Goal: Check status: Check status

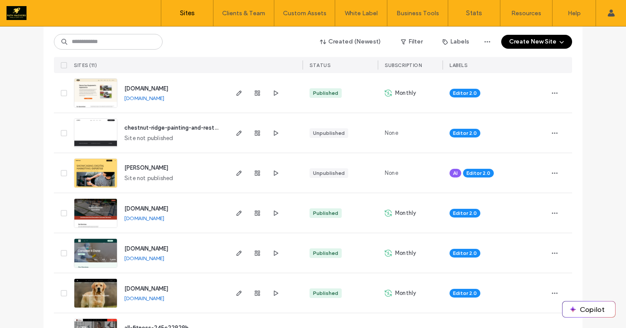
scroll to position [101, 0]
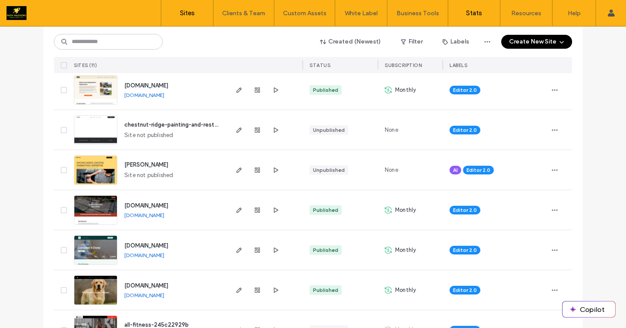
click at [474, 11] on label "Stats" at bounding box center [474, 13] width 16 height 8
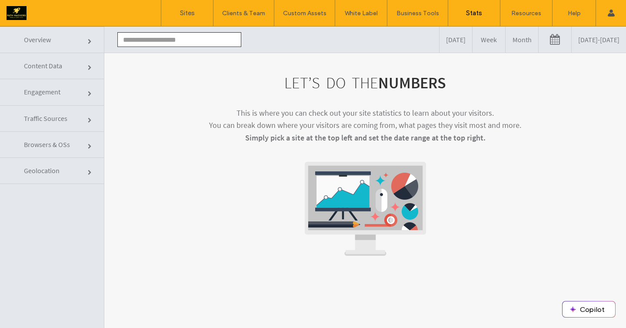
click at [200, 43] on input "text" at bounding box center [179, 39] width 124 height 15
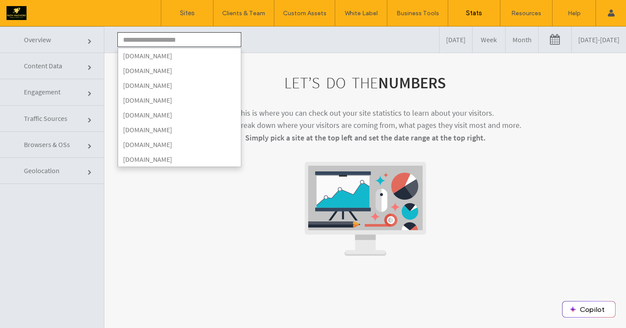
type input "**********"
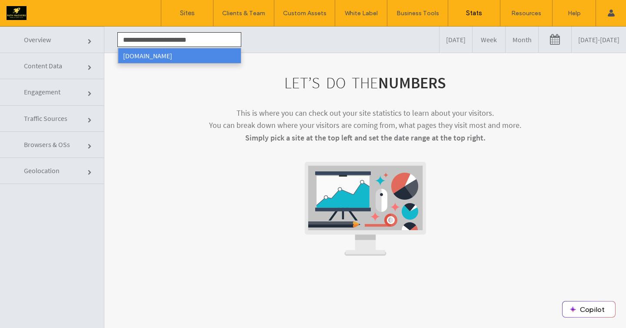
click at [199, 59] on li "[DOMAIN_NAME]" at bounding box center [179, 55] width 123 height 15
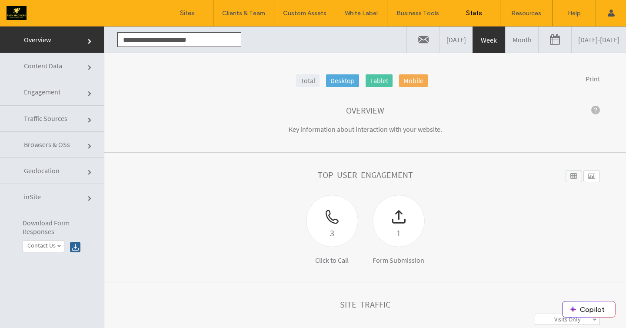
click at [539, 40] on link at bounding box center [555, 40] width 33 height 26
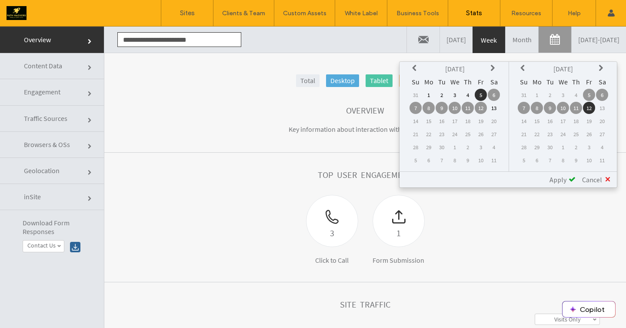
click at [413, 68] on icon at bounding box center [415, 68] width 7 height 7
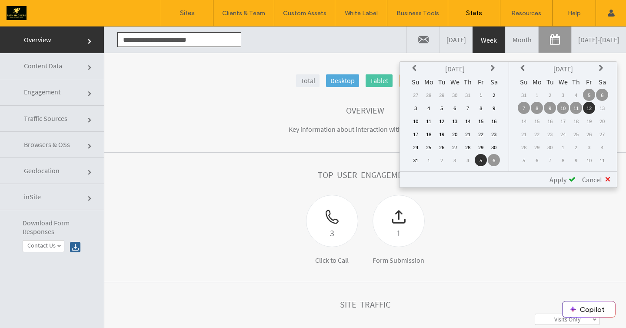
click at [413, 68] on icon at bounding box center [415, 68] width 7 height 7
click at [443, 93] on td "1" at bounding box center [442, 95] width 12 height 12
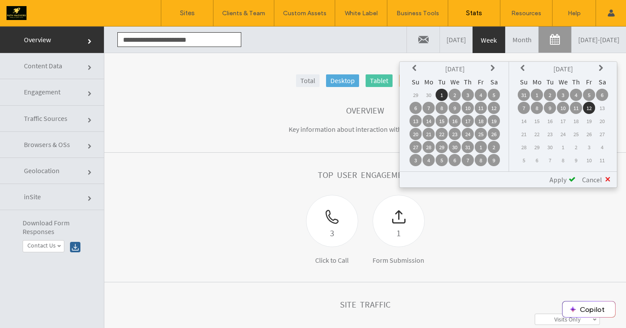
click at [558, 179] on span "Apply" at bounding box center [558, 179] width 17 height 9
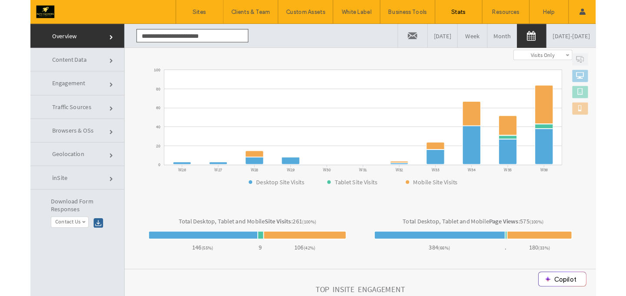
scroll to position [271, 0]
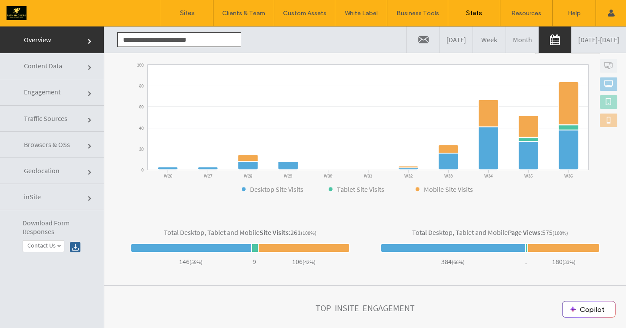
click at [75, 250] on div at bounding box center [75, 247] width 10 height 10
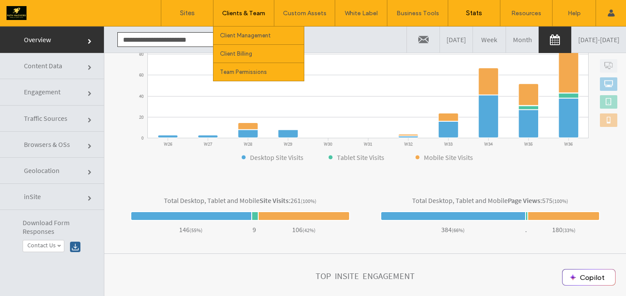
scroll to position [0, 0]
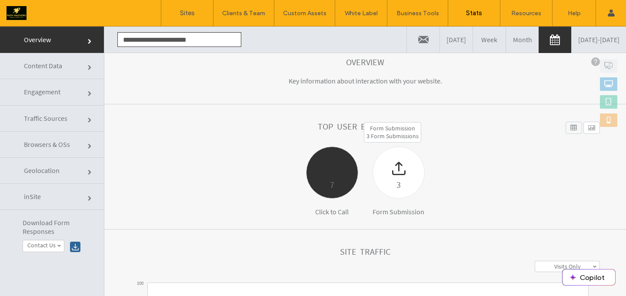
scroll to position [73, 0]
